Goal: Task Accomplishment & Management: Use online tool/utility

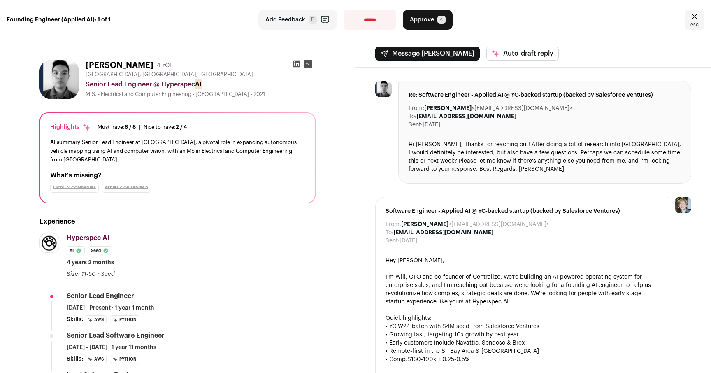
click at [222, 36] on div "**********" at bounding box center [355, 20] width 711 height 40
